Goal: Information Seeking & Learning: Learn about a topic

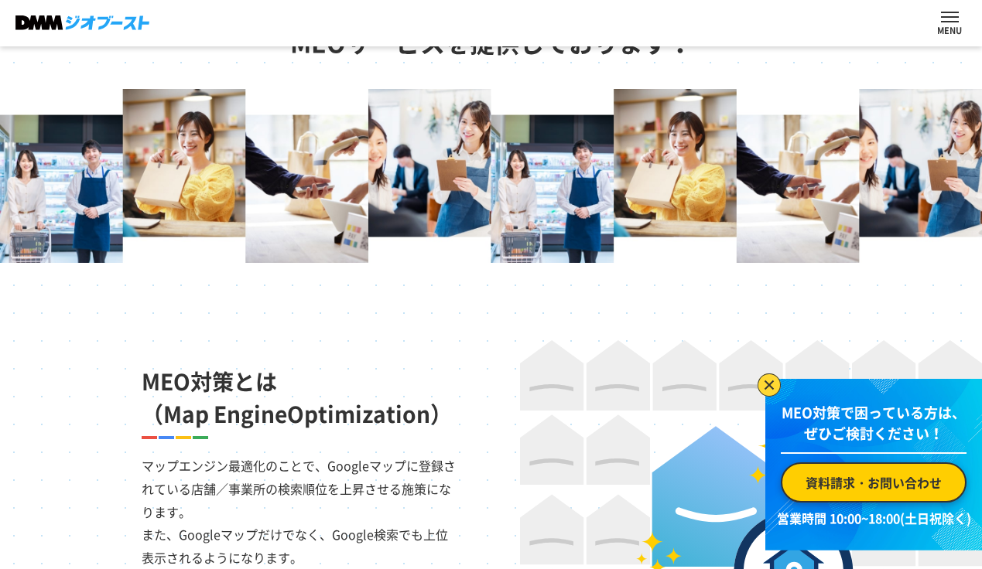
scroll to position [696, 0]
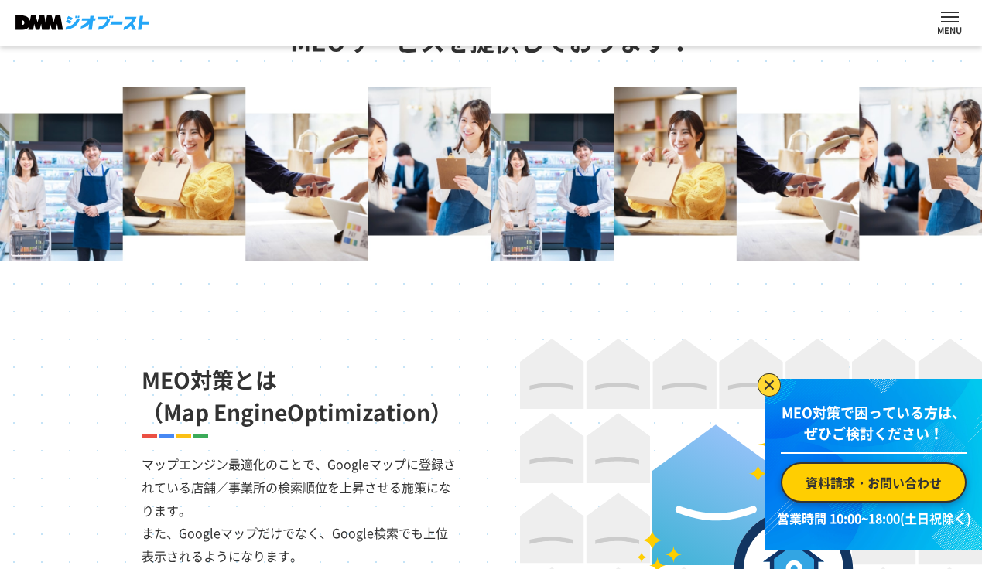
click at [762, 385] on img at bounding box center [768, 385] width 23 height 23
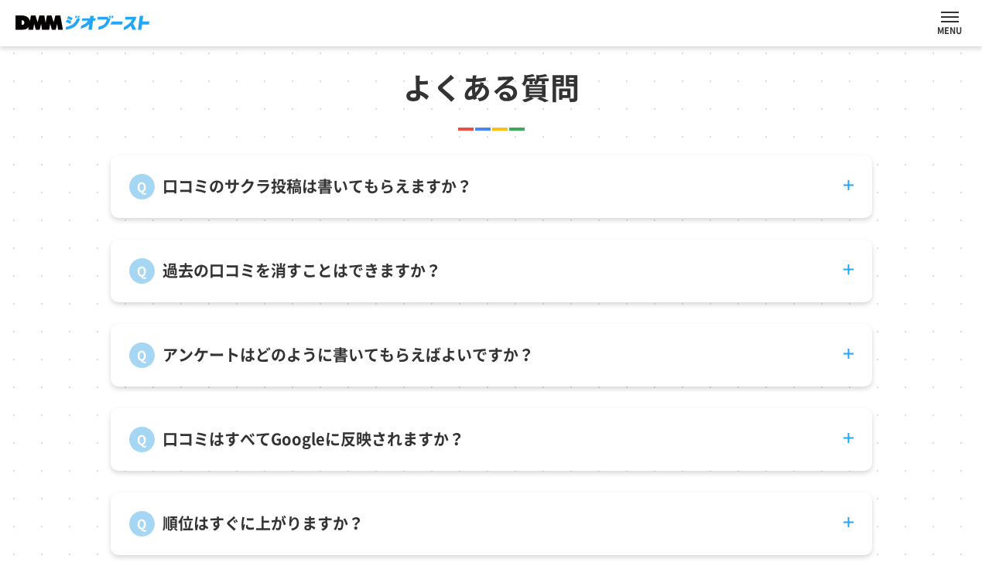
scroll to position [5368, 0]
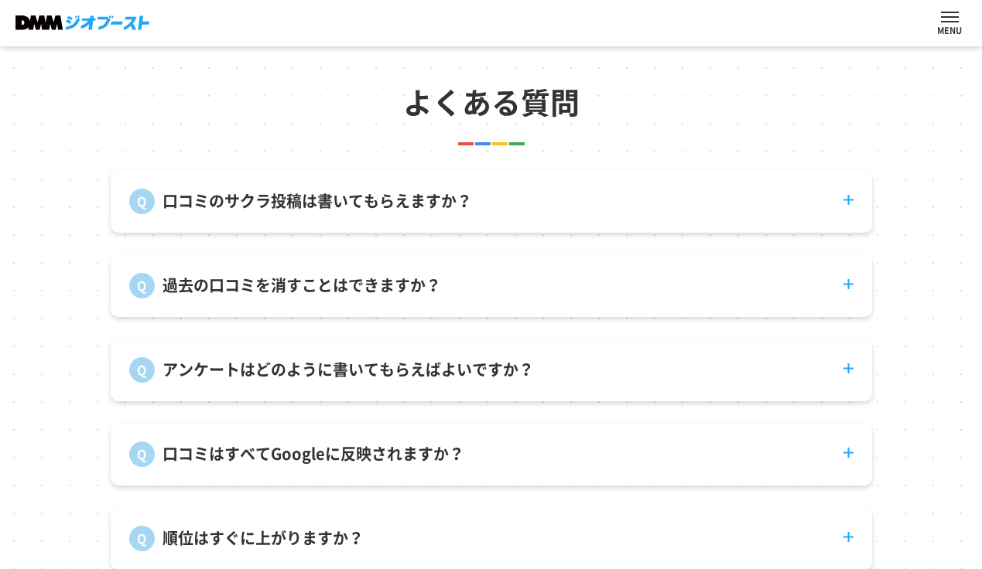
click at [846, 199] on dt "口コミのサクラ投稿は書いてもらえますか？" at bounding box center [491, 192] width 761 height 44
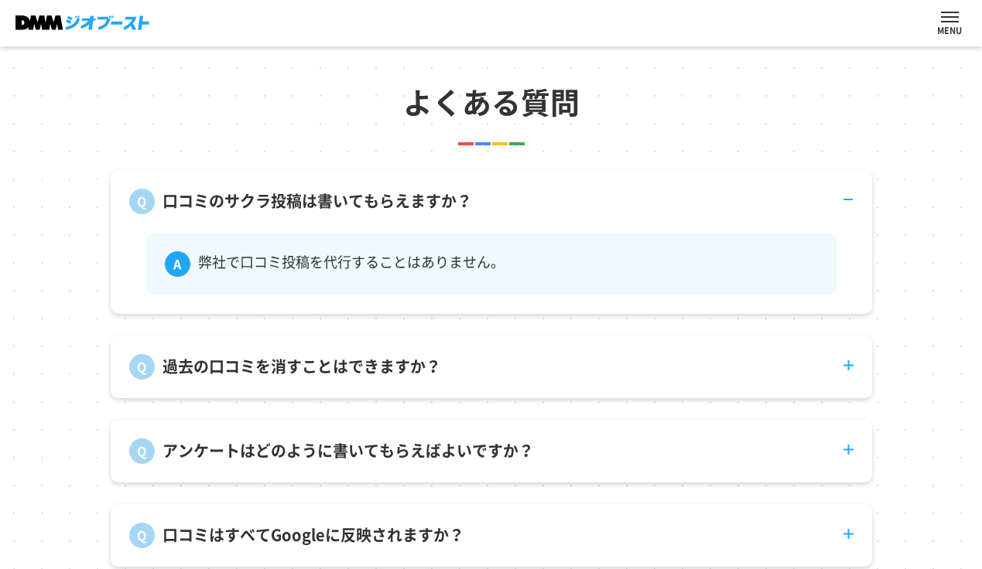
click at [846, 199] on dt "口コミのサクラ投稿は書いてもらえますか？" at bounding box center [491, 192] width 761 height 44
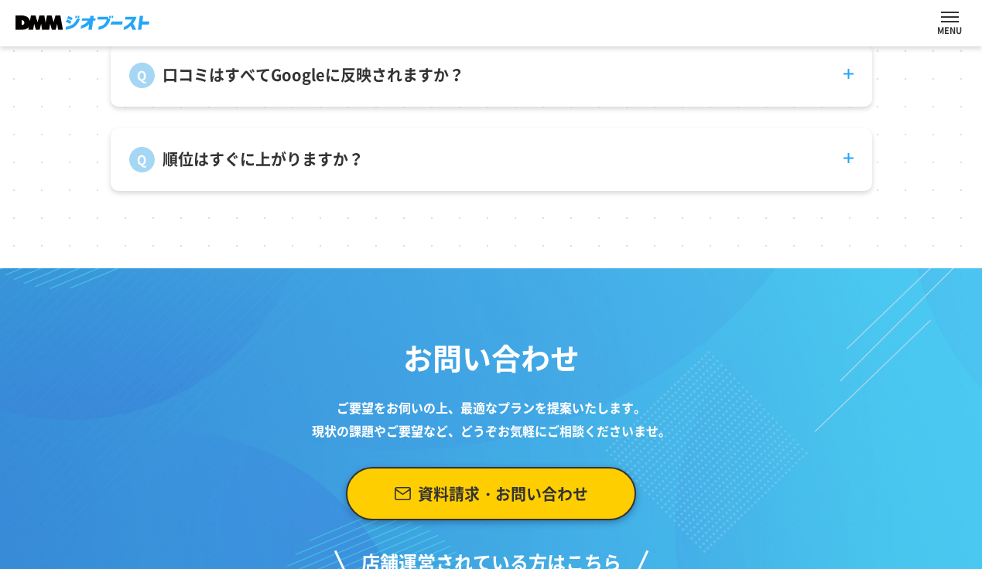
scroll to position [6053, 0]
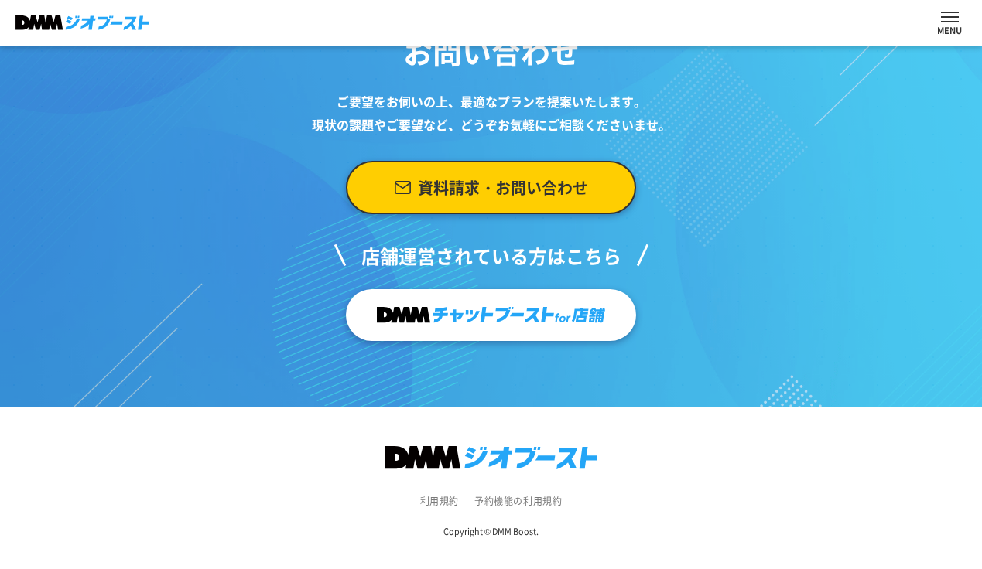
click at [520, 458] on img at bounding box center [491, 457] width 212 height 22
click at [111, 26] on img at bounding box center [82, 22] width 134 height 15
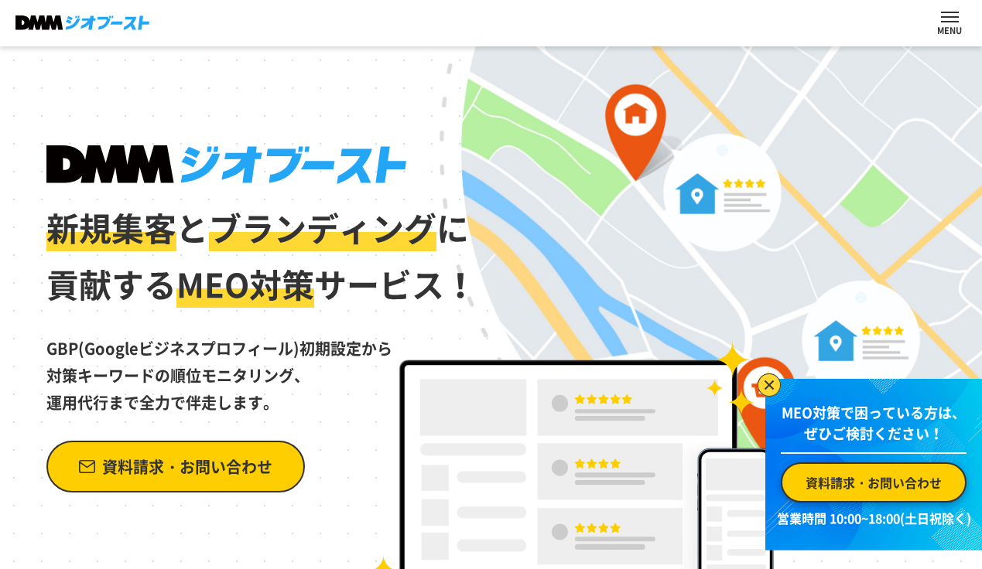
click at [768, 381] on img at bounding box center [768, 385] width 23 height 23
